Goal: Information Seeking & Learning: Check status

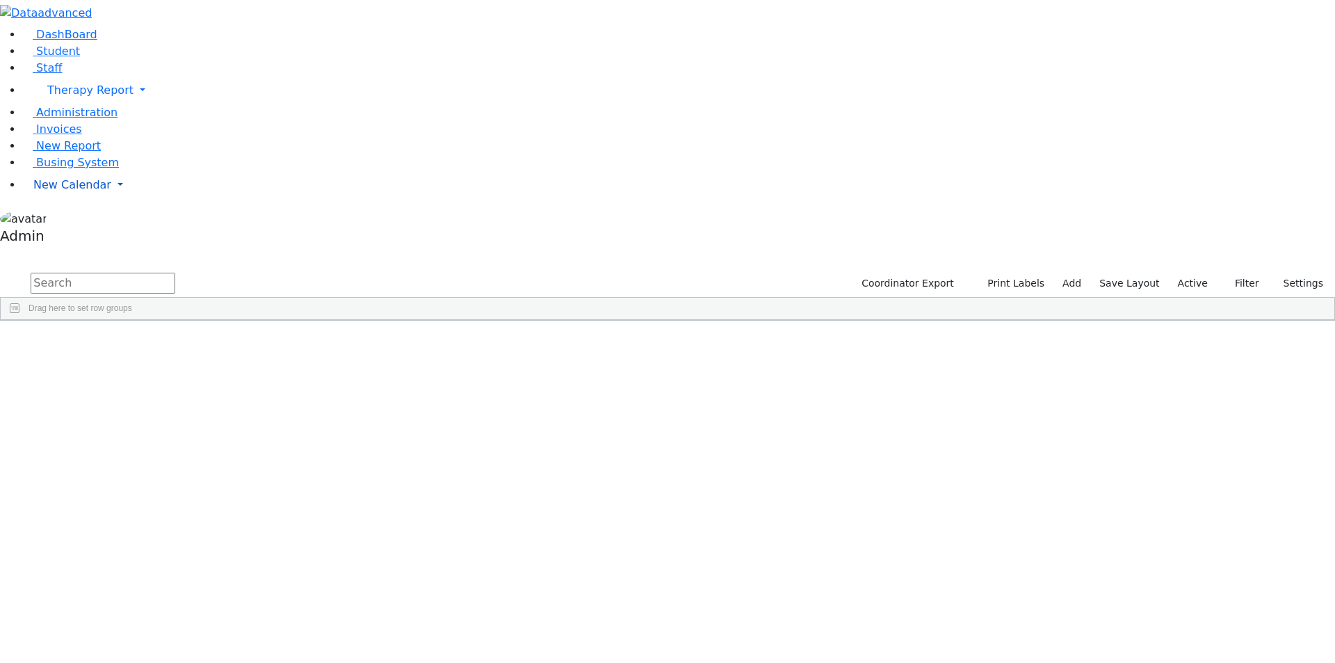
click at [47, 191] on span "New Calendar" at bounding box center [72, 184] width 78 height 13
click at [52, 219] on span "Calendar" at bounding box center [55, 212] width 50 height 13
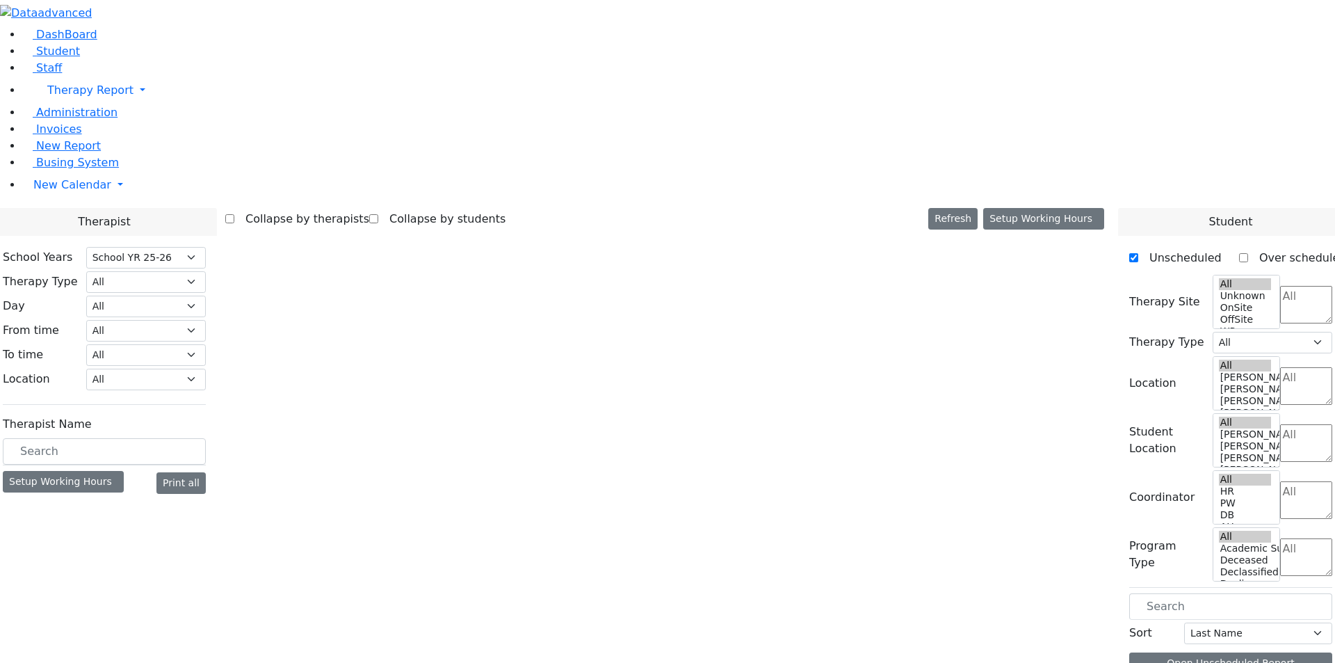
select select "212"
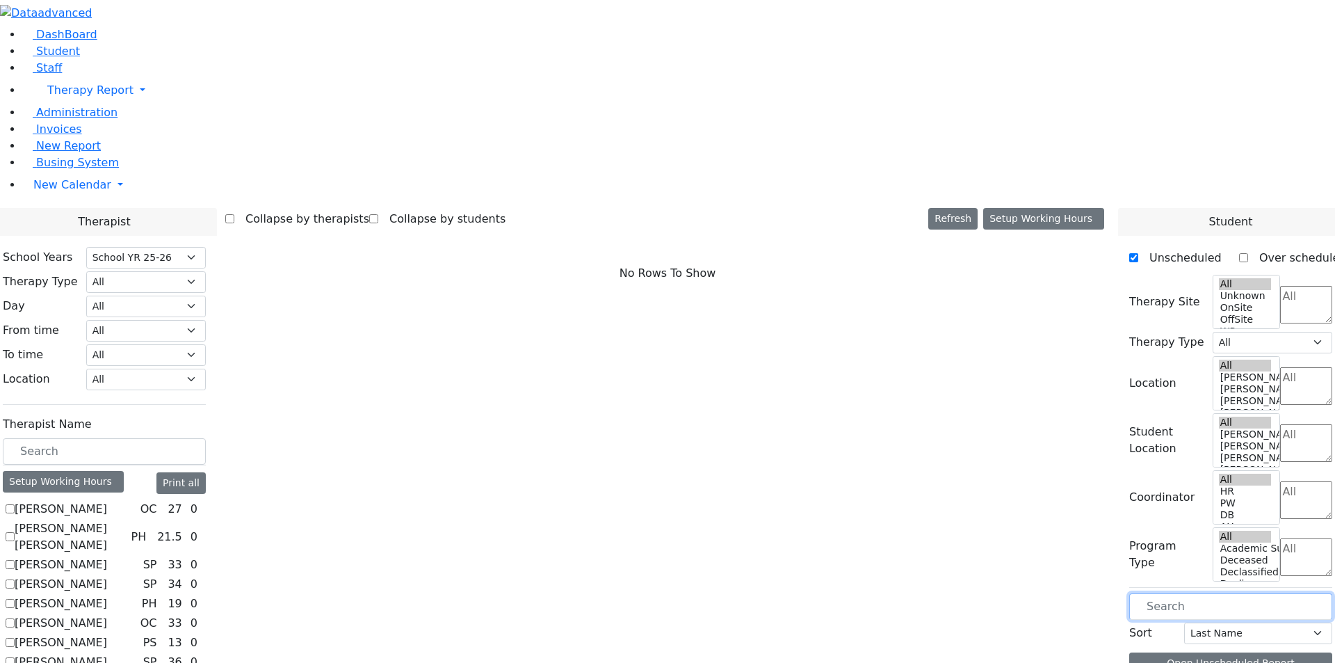
click at [1200, 593] on input "text" at bounding box center [1230, 606] width 203 height 26
type input "jo"
click at [1150, 247] on label "Unscheduled" at bounding box center [1179, 258] width 83 height 22
click at [1138, 253] on input "Unscheduled" at bounding box center [1133, 257] width 9 height 9
checkbox input "false"
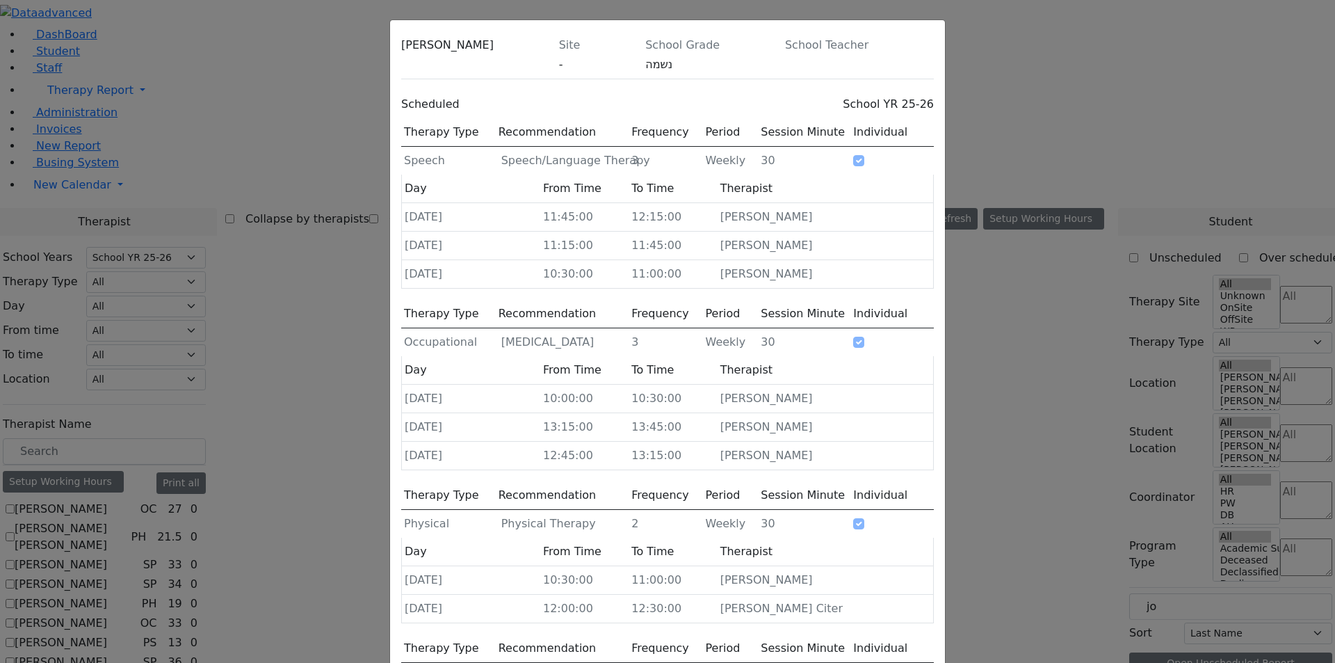
scroll to position [26, 0]
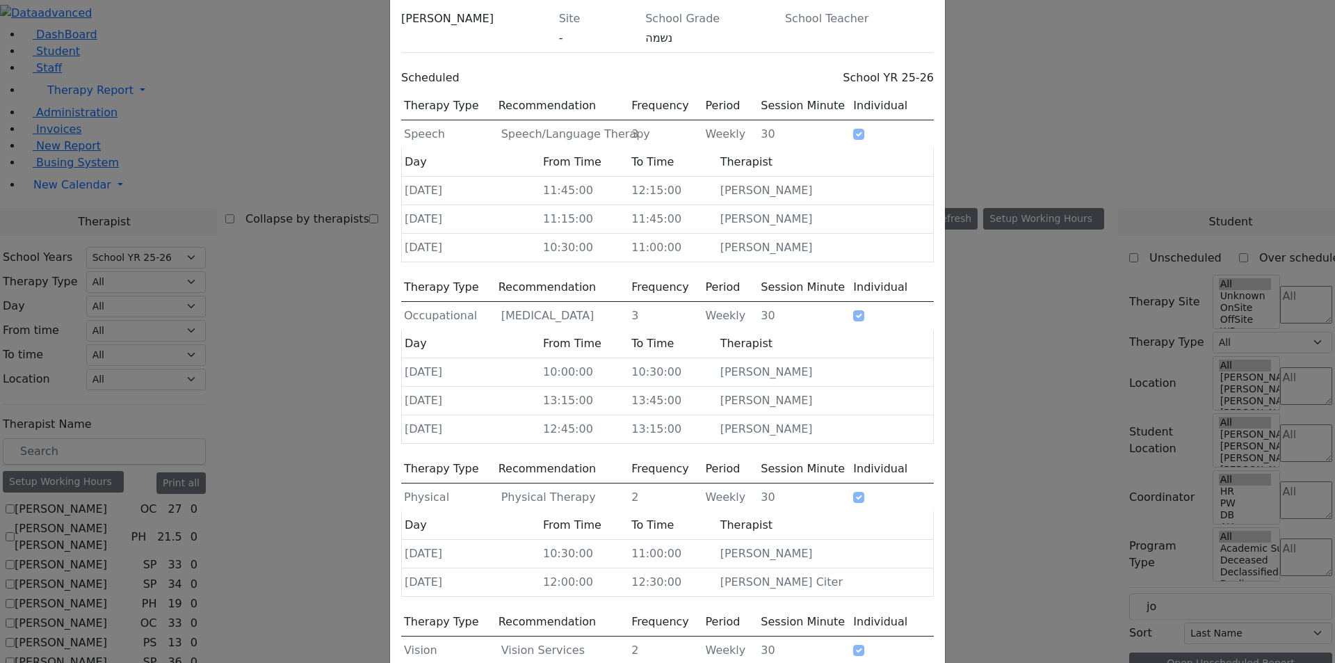
click at [934, 22] on icon at bounding box center [934, 22] width 0 height 0
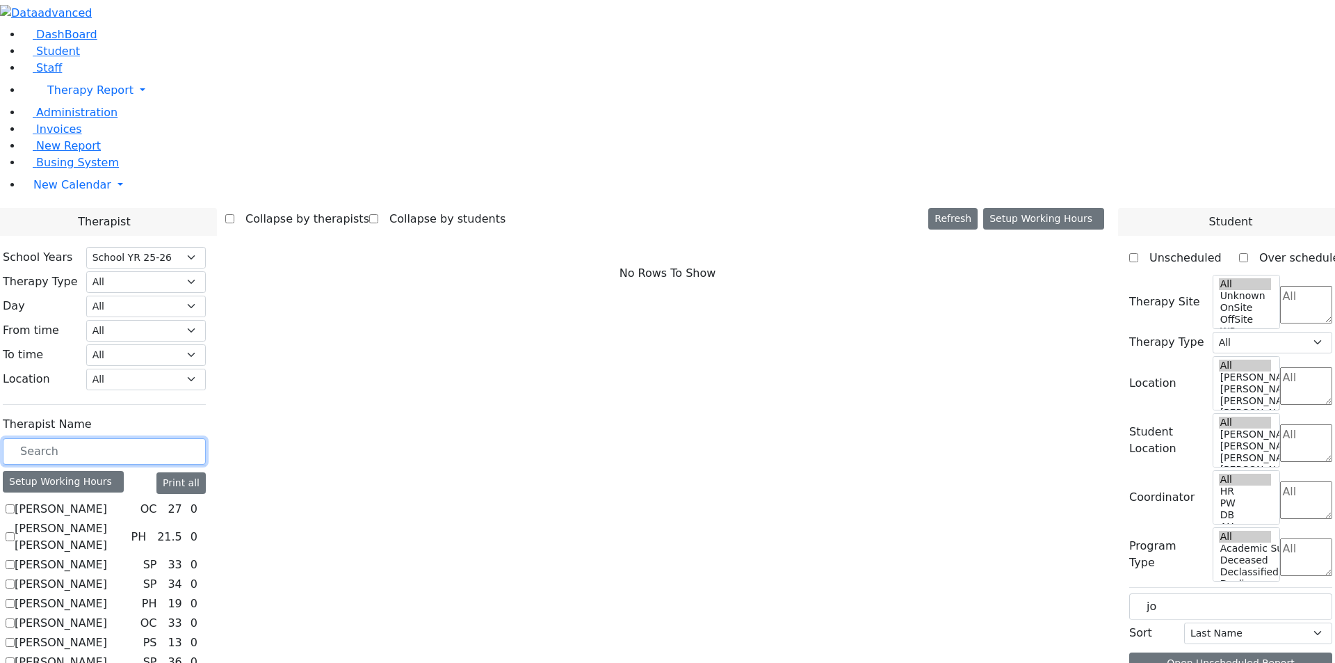
click at [193, 438] on input "text" at bounding box center [104, 451] width 203 height 26
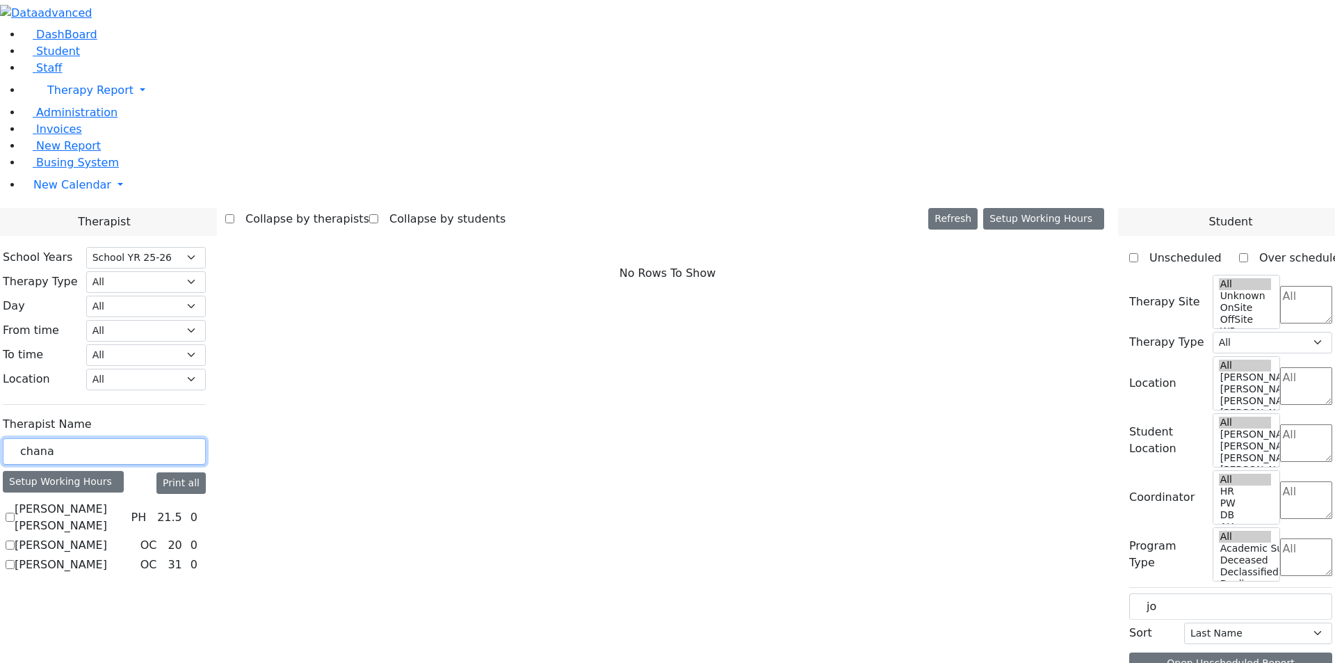
type input "chana"
click at [107, 537] on label "[PERSON_NAME]" at bounding box center [61, 545] width 92 height 17
click at [15, 540] on input "[PERSON_NAME]" at bounding box center [10, 544] width 9 height 9
checkbox input "true"
select select "1"
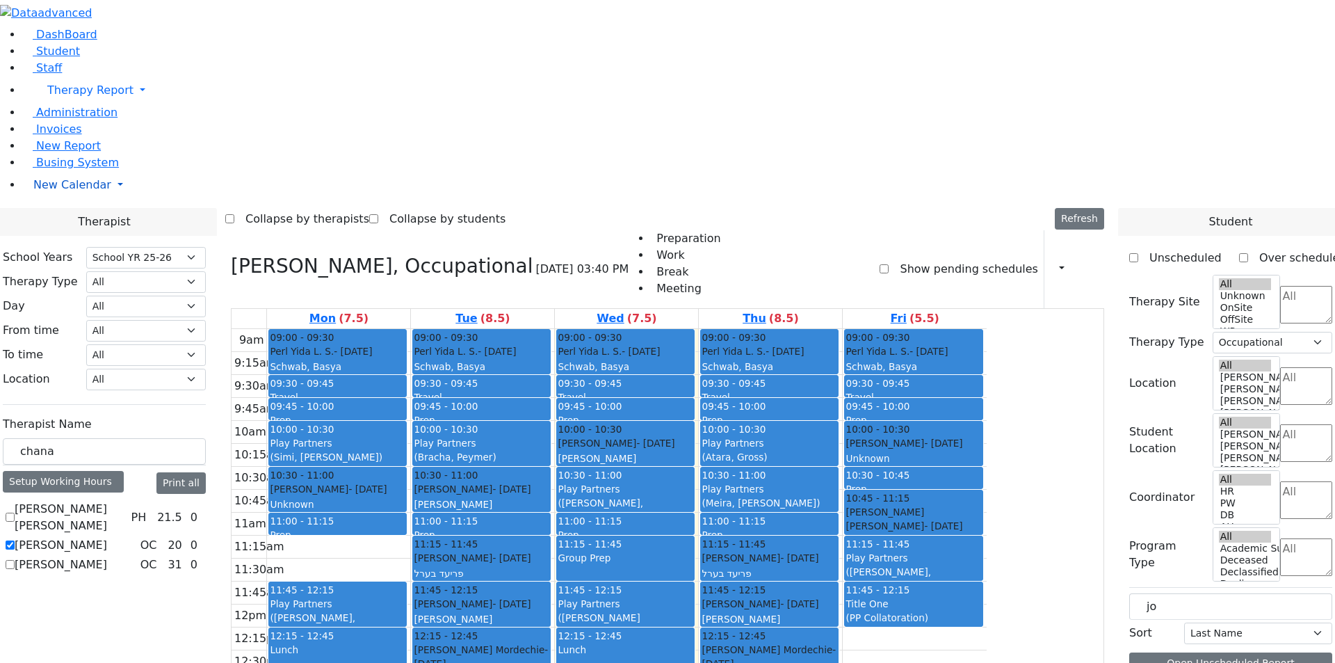
click at [127, 199] on link "New Calendar" at bounding box center [678, 185] width 1313 height 28
click at [193, 213] on icon at bounding box center [193, 213] width 0 height 0
click at [120, 199] on link "New Calendar" at bounding box center [678, 185] width 1313 height 28
click at [132, 199] on link "New Calendar" at bounding box center [678, 185] width 1313 height 28
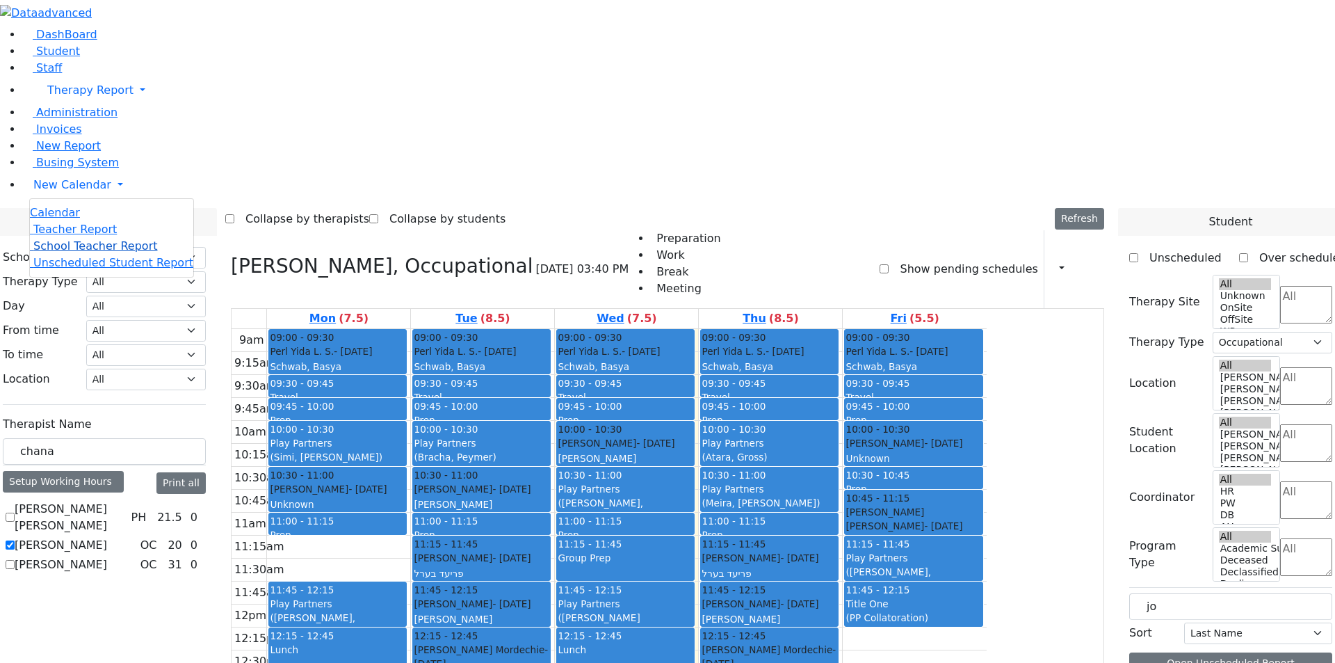
click at [94, 252] on span "School Teacher Report" at bounding box center [95, 245] width 124 height 13
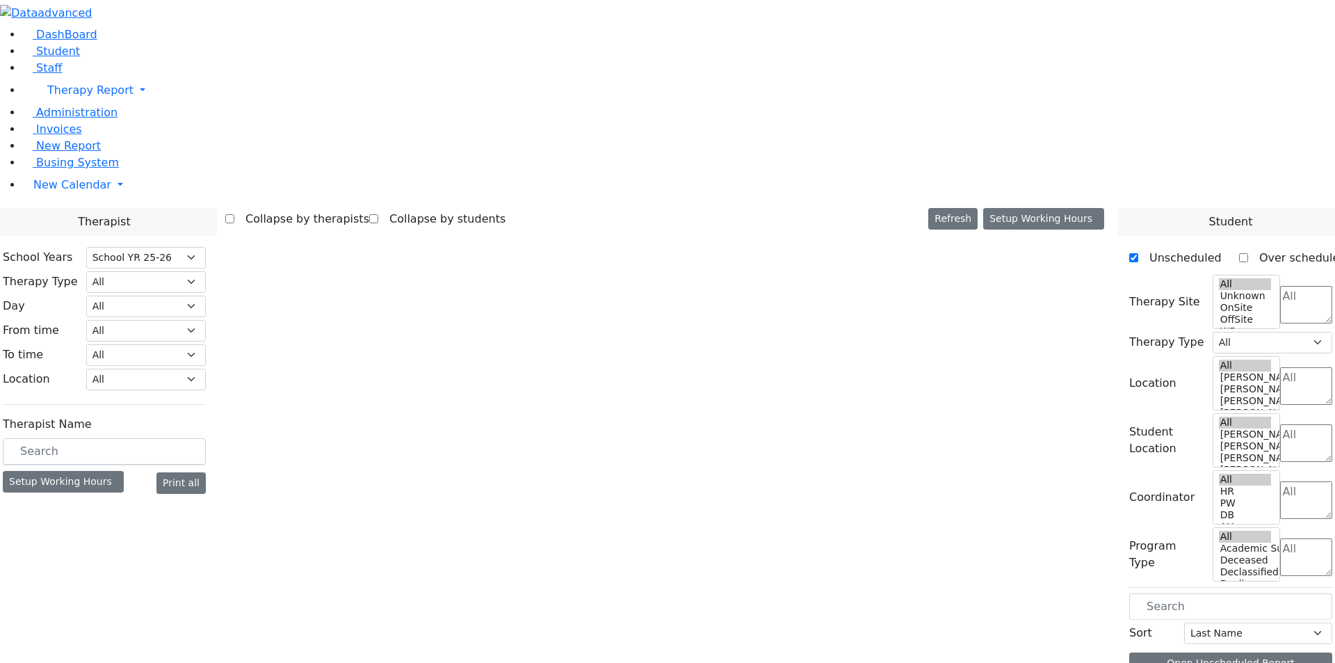
select select "212"
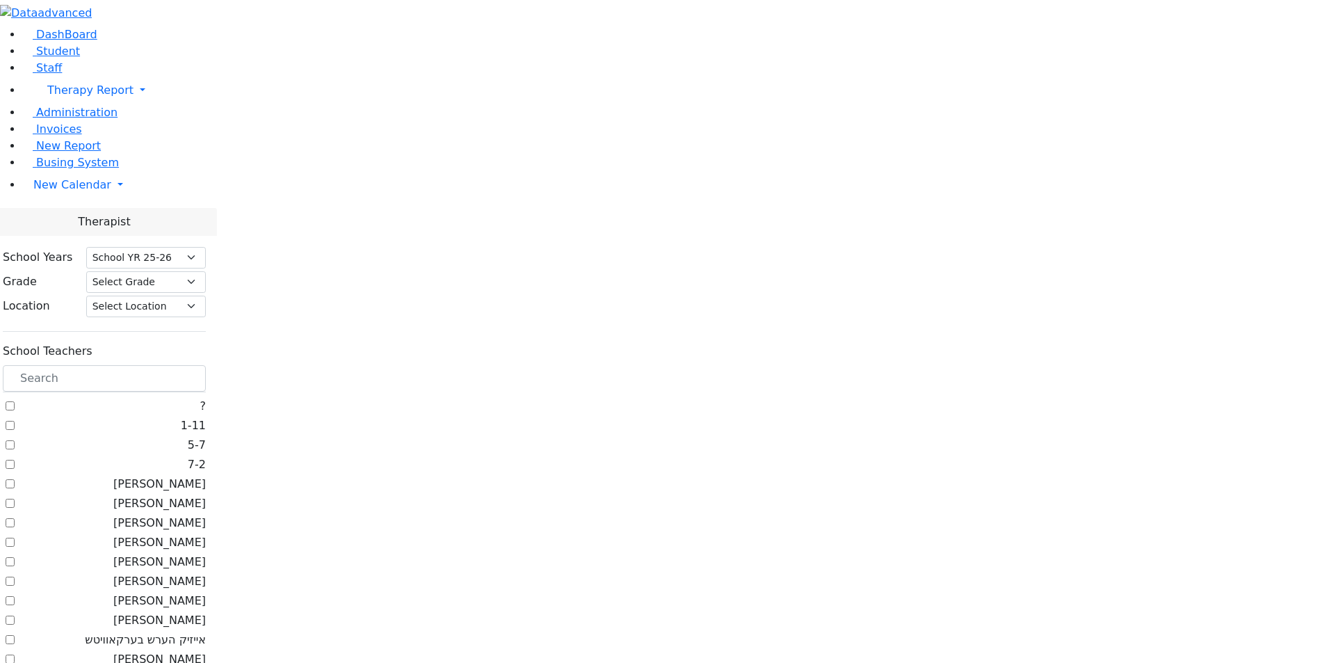
select select "212"
click at [73, 199] on link "New Calendar" at bounding box center [678, 185] width 1313 height 28
click at [71, 236] on span "Teacher Report" at bounding box center [74, 229] width 83 height 13
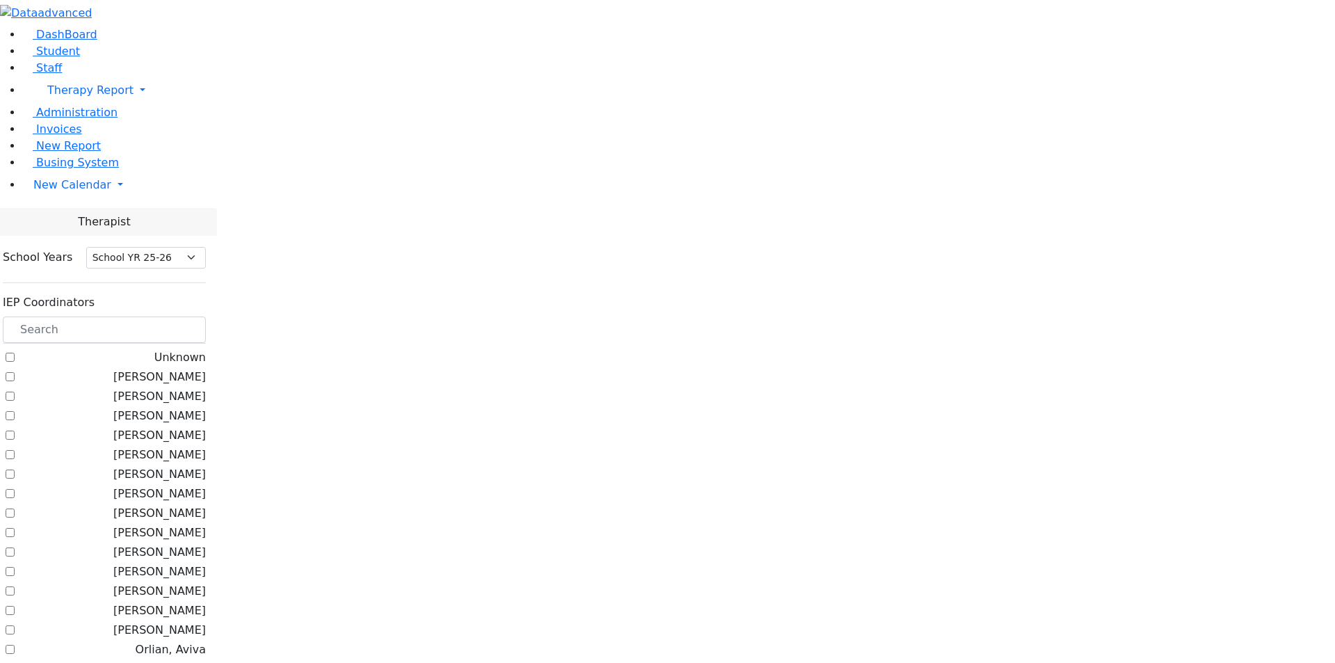
select select "212"
click at [206, 316] on input "text" at bounding box center [104, 329] width 203 height 26
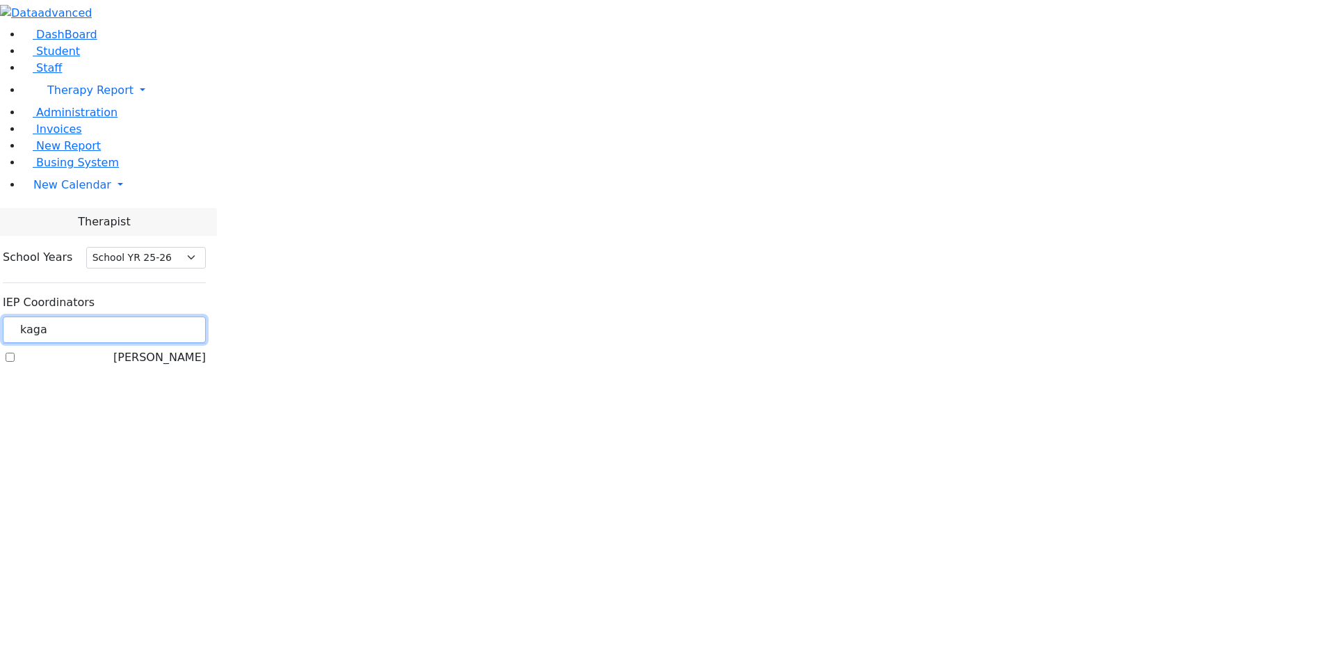
type input "kaga"
click at [206, 349] on label "[PERSON_NAME]" at bounding box center [159, 357] width 92 height 17
click at [15, 353] on input "[PERSON_NAME]" at bounding box center [10, 357] width 9 height 9
checkbox input "true"
